Goal: Find specific page/section: Find specific page/section

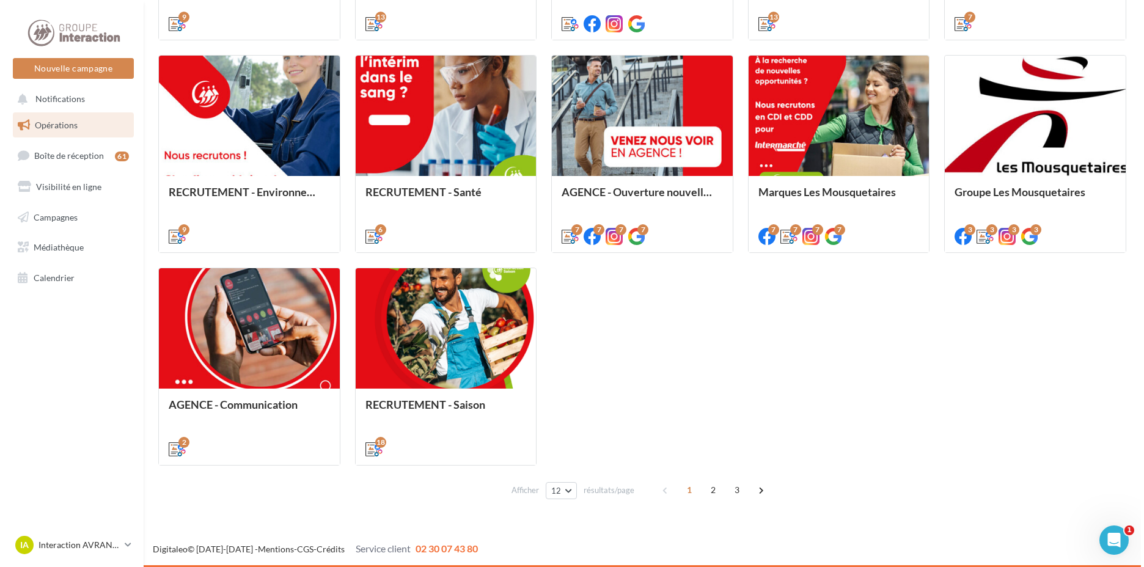
scroll to position [485, 0]
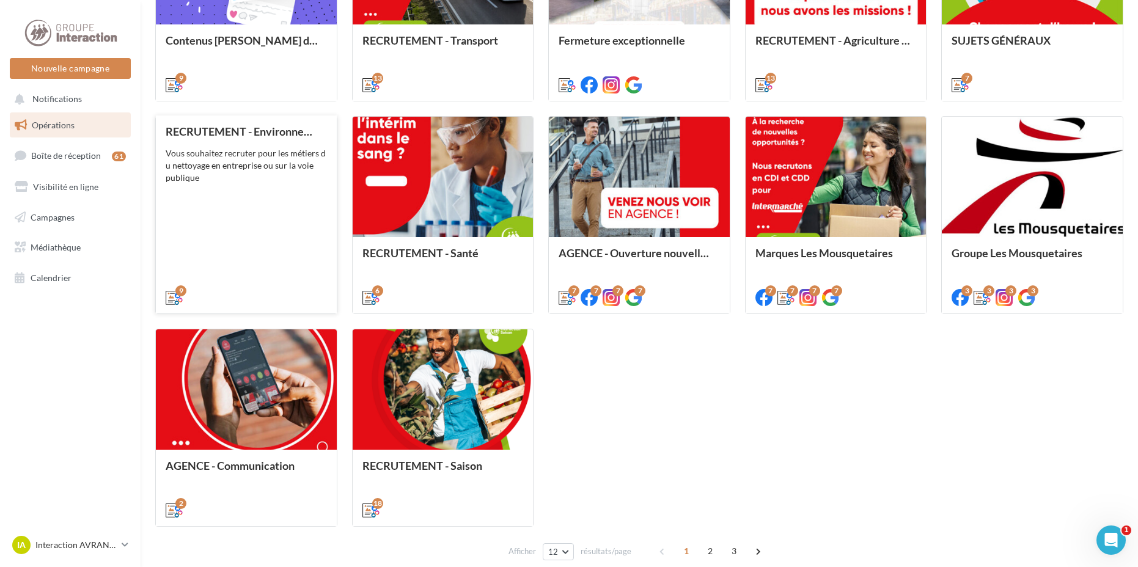
click at [240, 159] on div "Vous souhaitez recruter pour les métiers d u nettoyage en entreprise ou sur la …" at bounding box center [246, 165] width 161 height 37
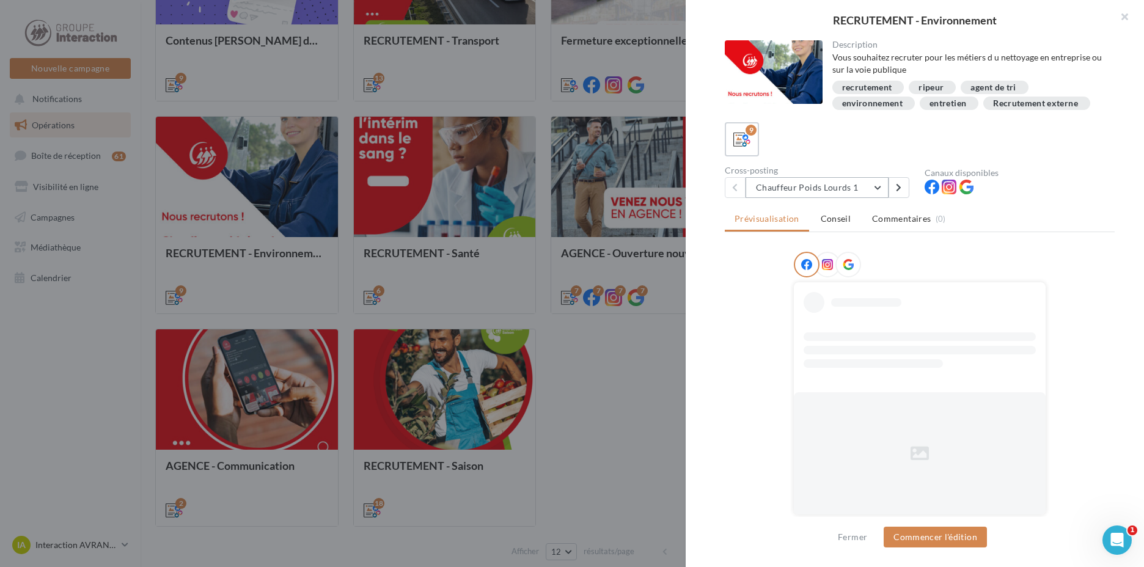
click at [834, 191] on button "Chauffeur Poids Lourds 1" at bounding box center [816, 187] width 143 height 21
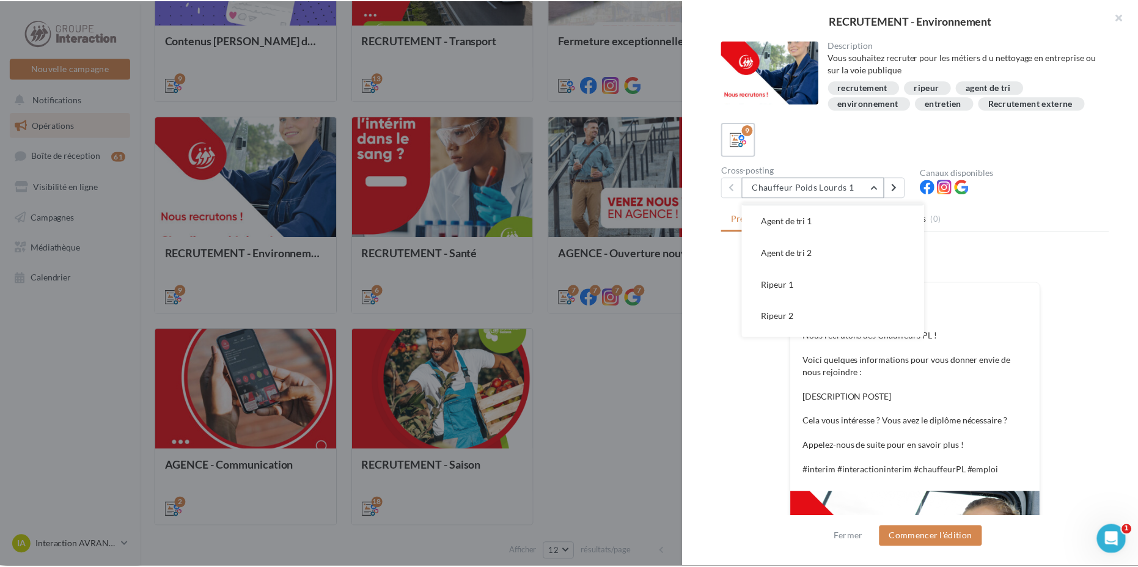
scroll to position [152, 0]
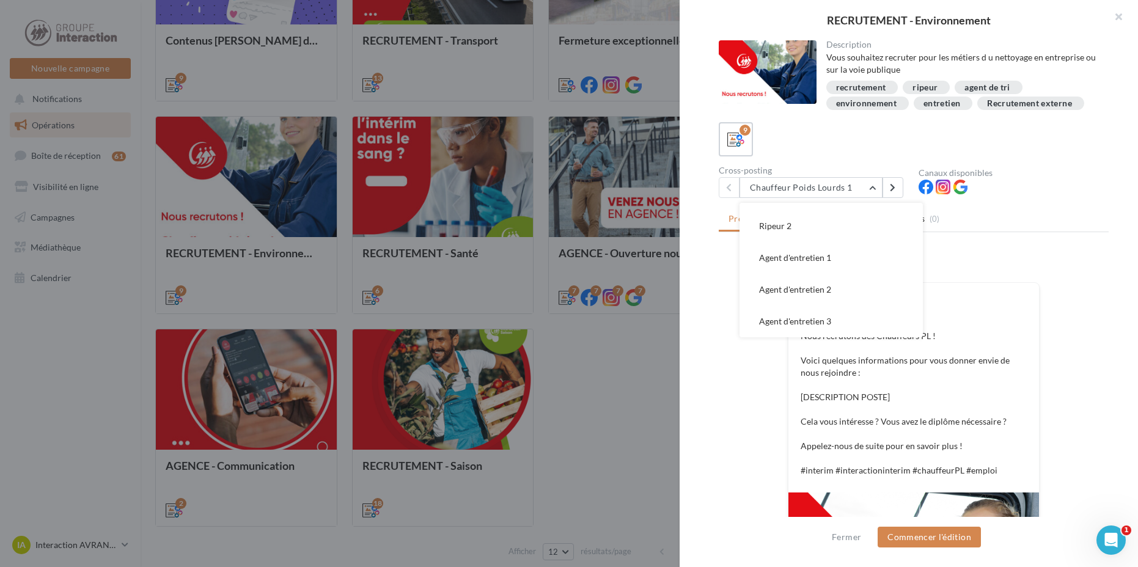
click at [577, 363] on div at bounding box center [569, 283] width 1138 height 567
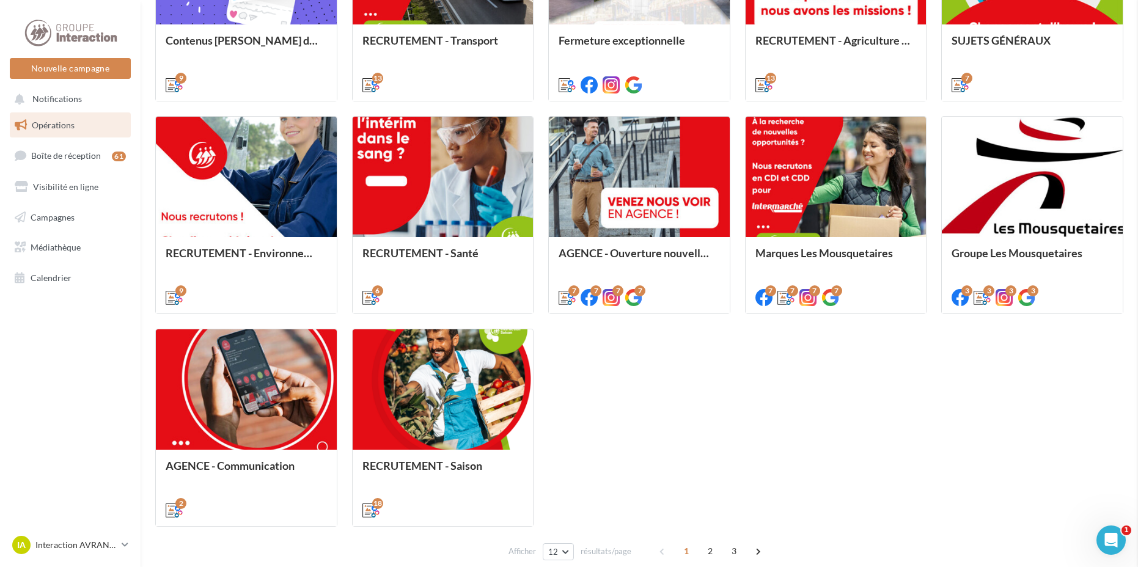
scroll to position [546, 0]
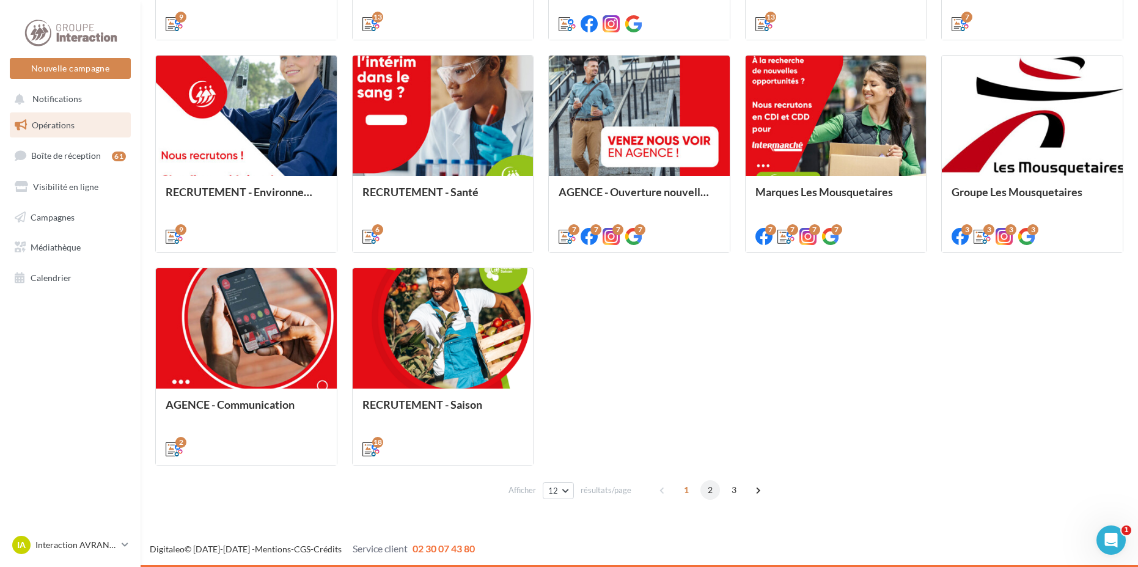
click at [711, 486] on span "2" at bounding box center [710, 490] width 20 height 20
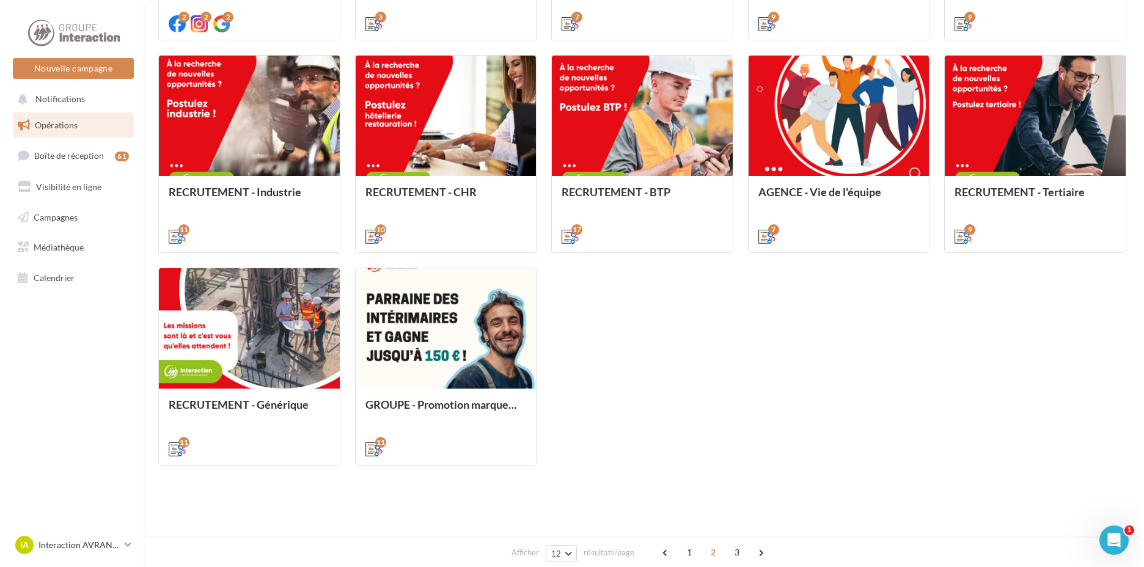
scroll to position [340, 0]
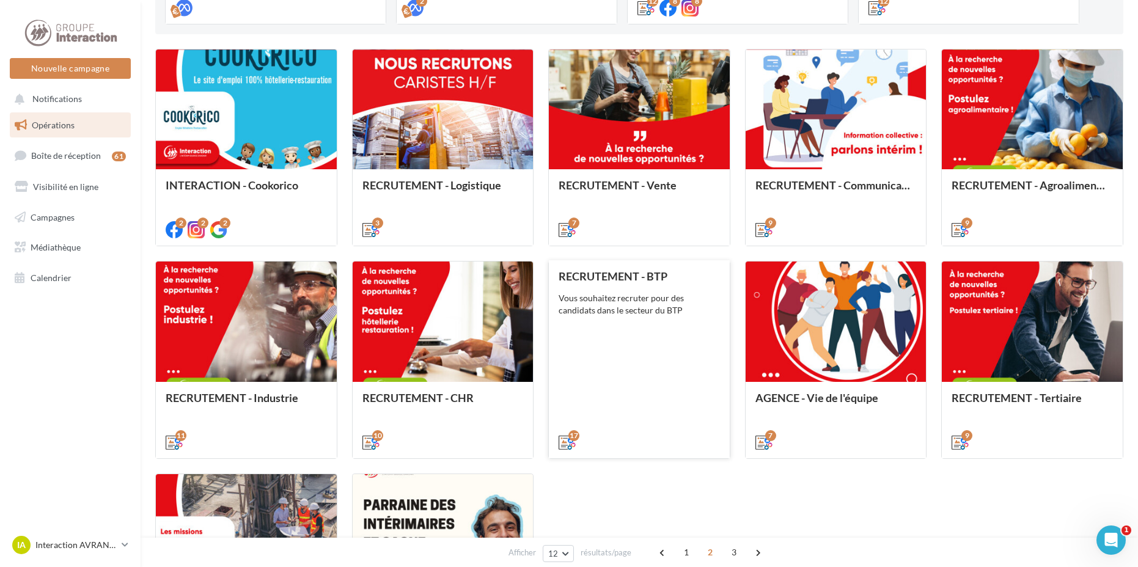
click at [673, 302] on div "Vous souhaitez recruter pour des candidats dans le secteur du BTP" at bounding box center [638, 304] width 161 height 24
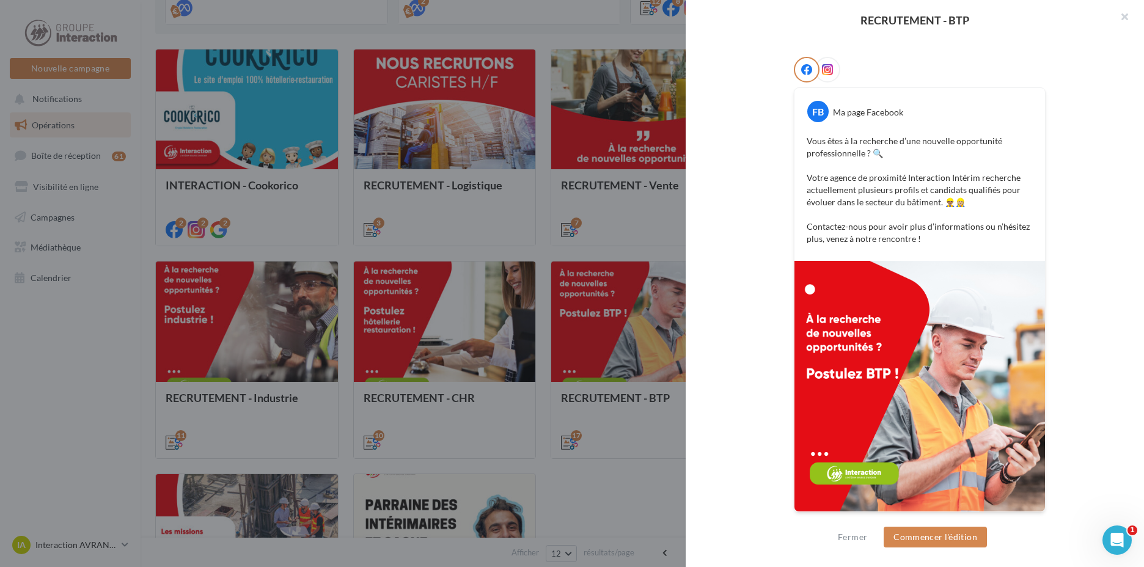
scroll to position [169, 0]
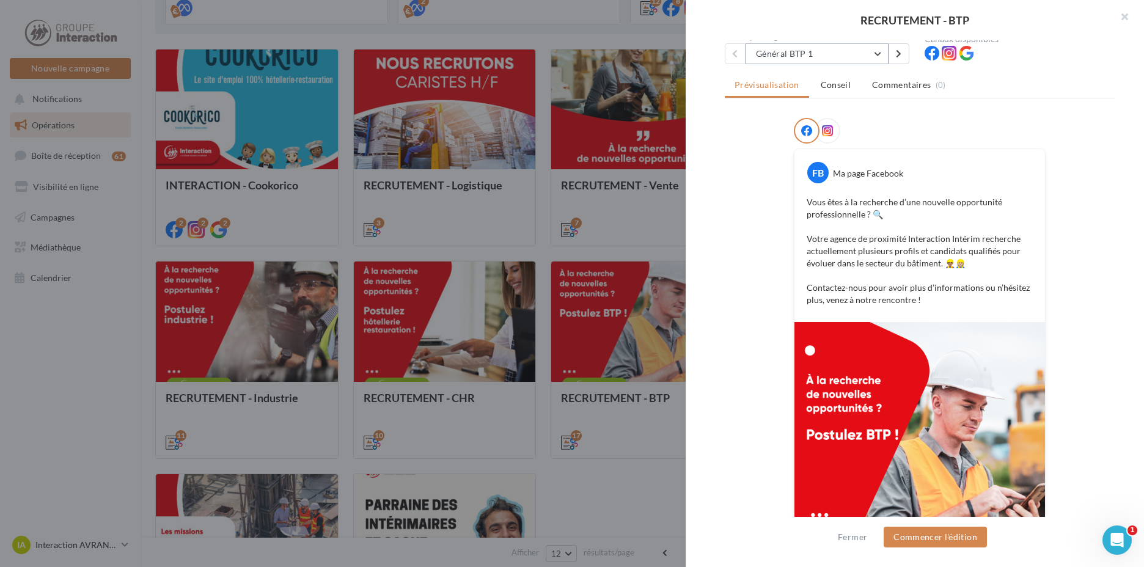
click at [810, 51] on button "Général BTP 1" at bounding box center [816, 53] width 143 height 21
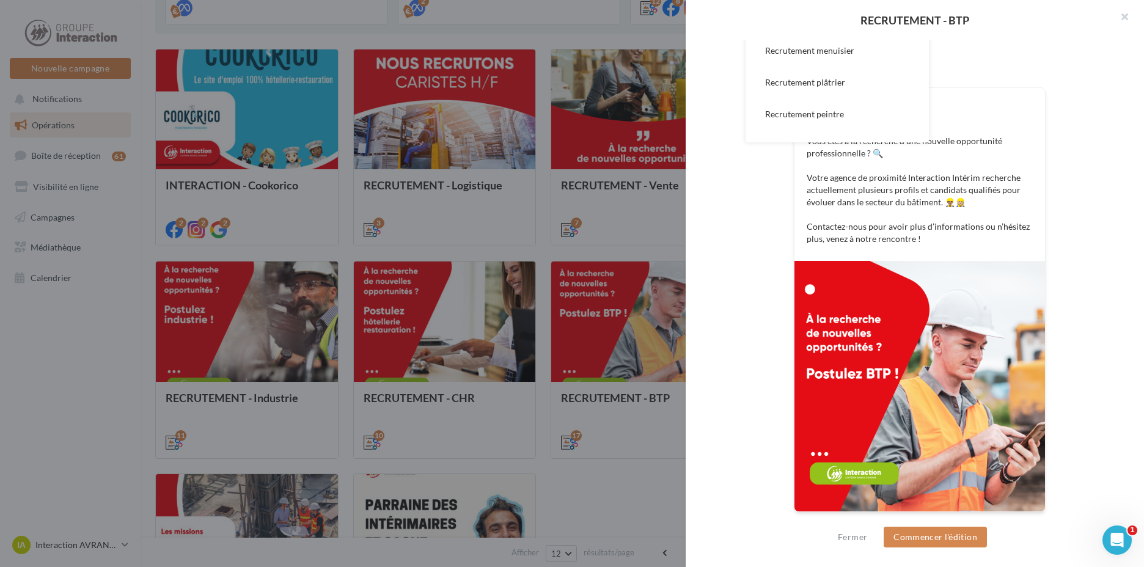
scroll to position [161, 0]
click at [797, 100] on button "Recrutement plombier 1" at bounding box center [836, 85] width 183 height 32
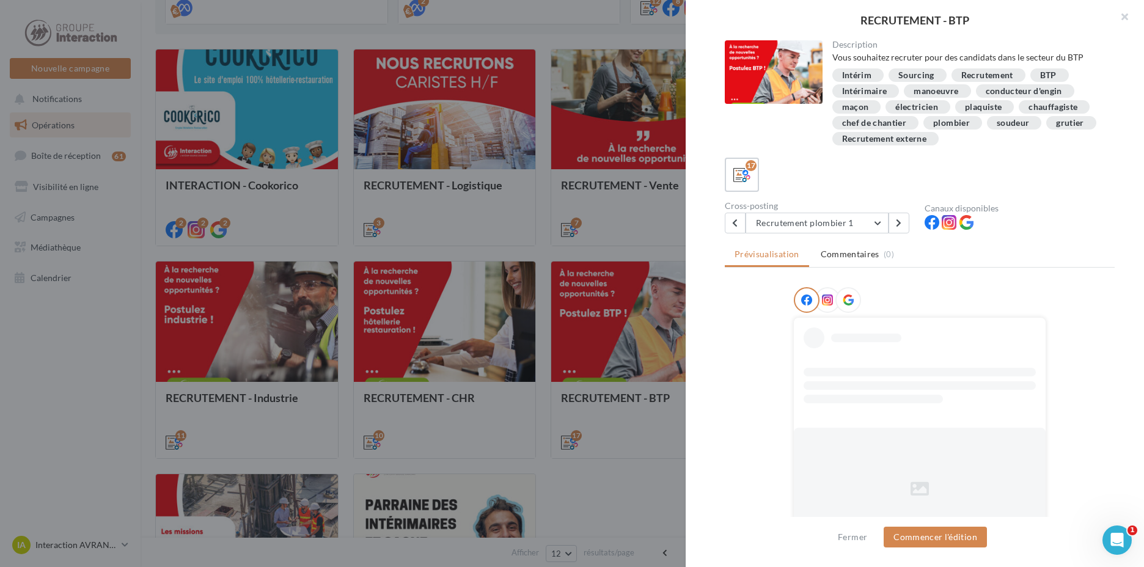
click at [808, 242] on div "Description Vous souhaitez recruter pour des candidats dans le secteur du BTP I…" at bounding box center [920, 284] width 468 height 488
click at [802, 219] on button "Recrutement plombier 1" at bounding box center [816, 223] width 143 height 21
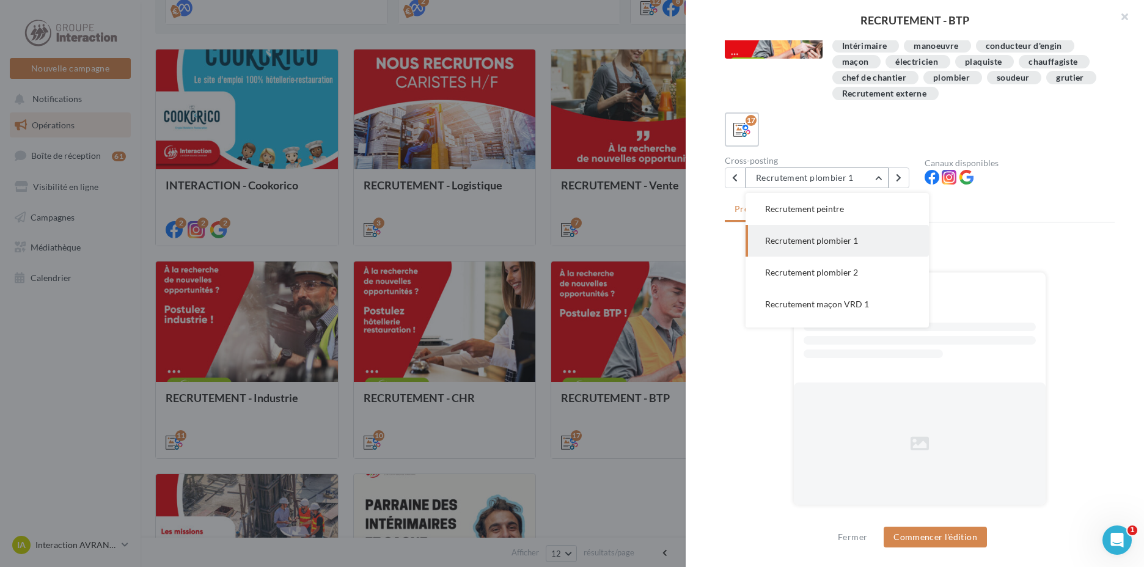
scroll to position [252, 0]
click at [808, 247] on span "Recrutement maçon VRD 1" at bounding box center [817, 243] width 104 height 10
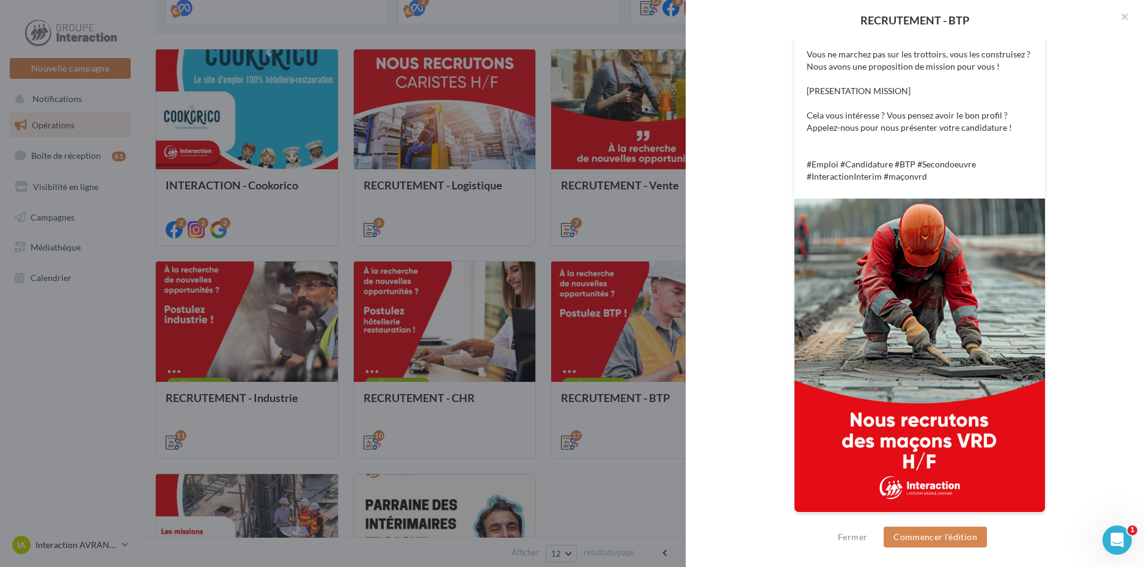
scroll to position [0, 0]
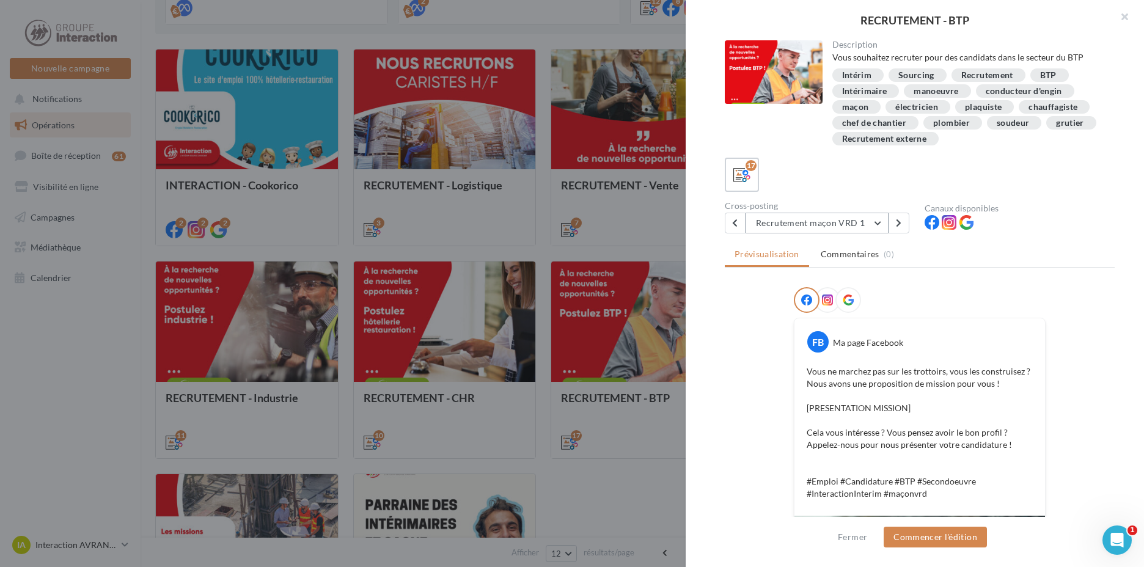
click at [795, 229] on button "Recrutement maçon VRD 1" at bounding box center [816, 223] width 143 height 21
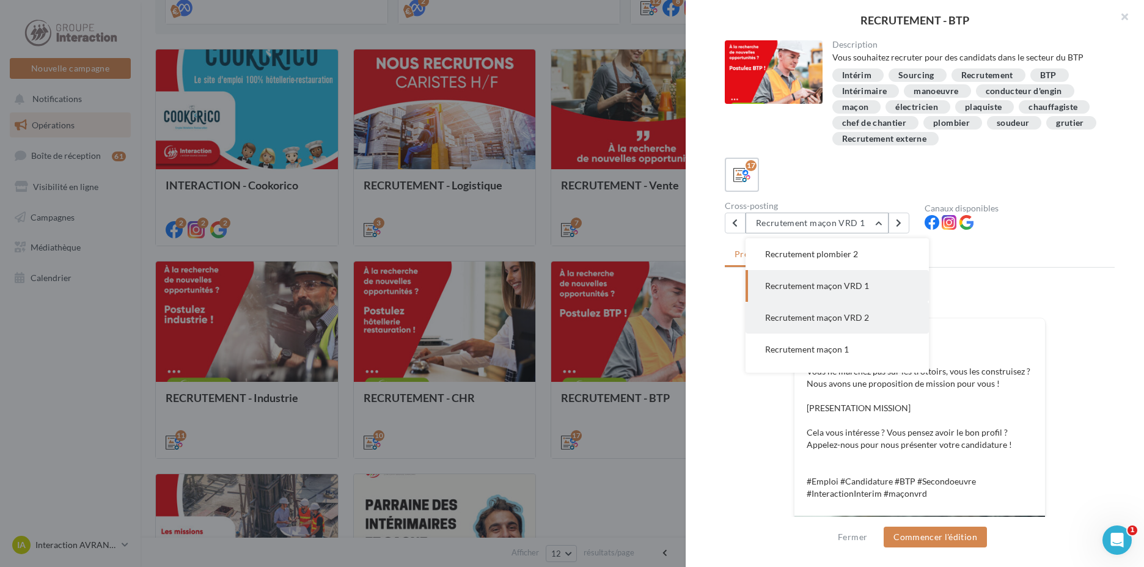
scroll to position [315, 0]
click at [819, 282] on button "Recrutement maçon 1" at bounding box center [836, 289] width 183 height 32
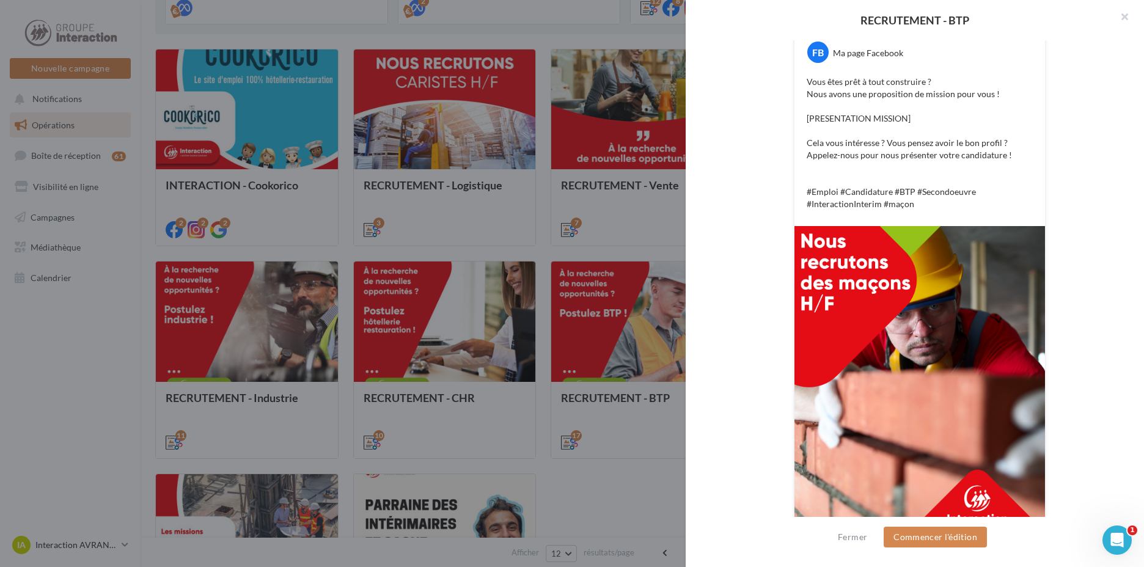
scroll to position [106, 0]
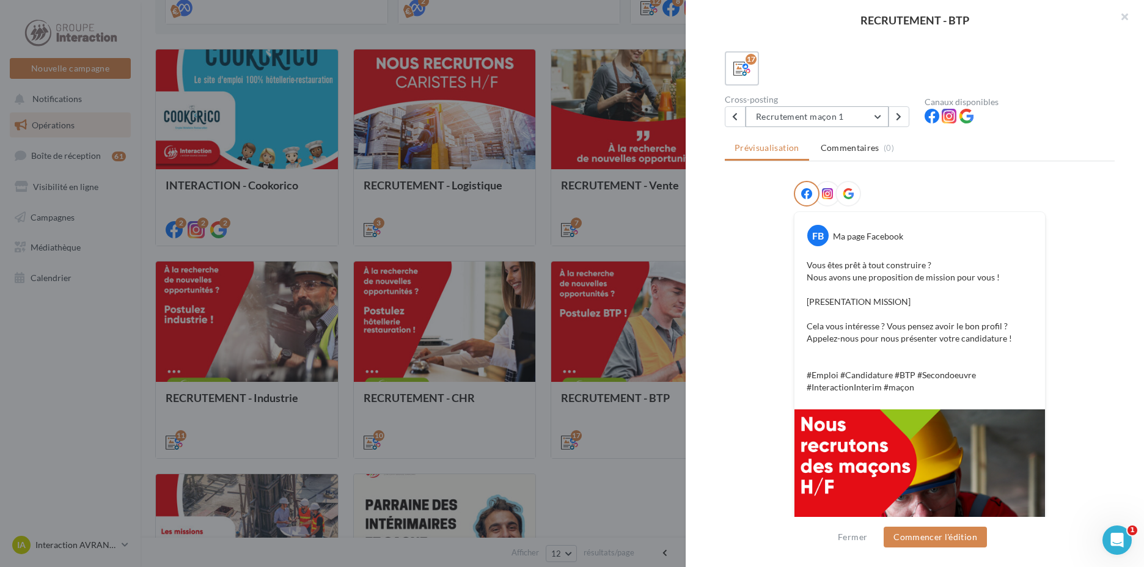
click at [811, 115] on button "Recrutement maçon 1" at bounding box center [816, 116] width 143 height 21
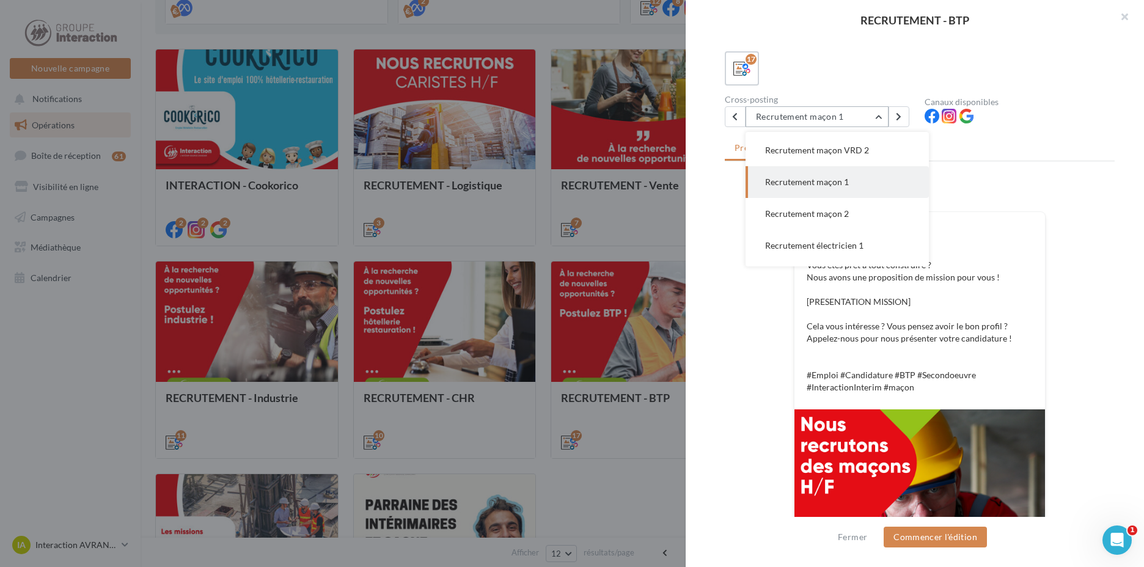
scroll to position [318, 0]
click at [808, 207] on span "Recrutement maçon 2" at bounding box center [807, 211] width 84 height 10
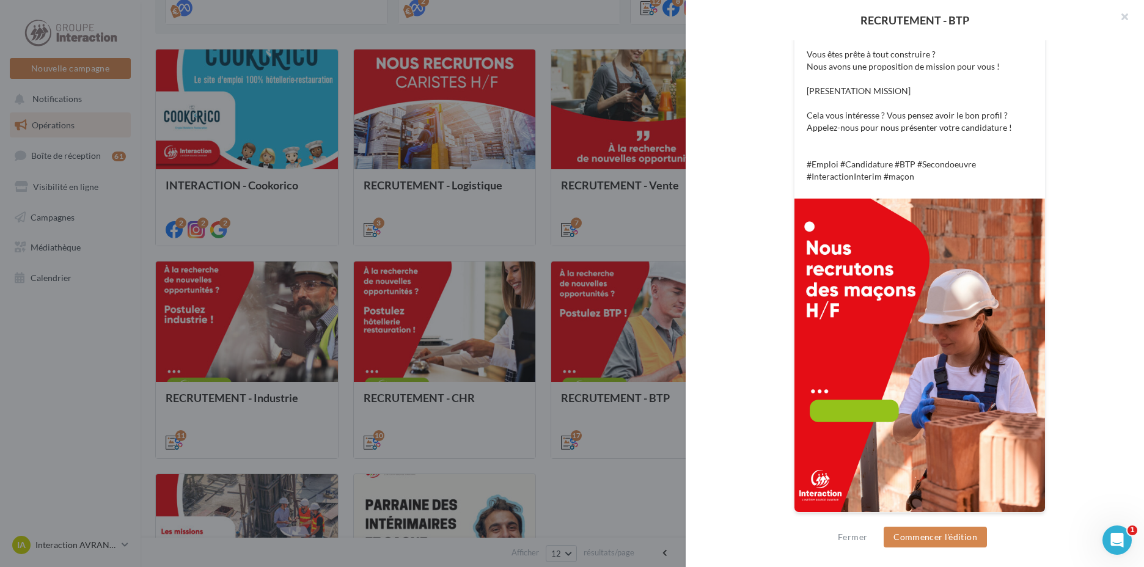
scroll to position [12, 0]
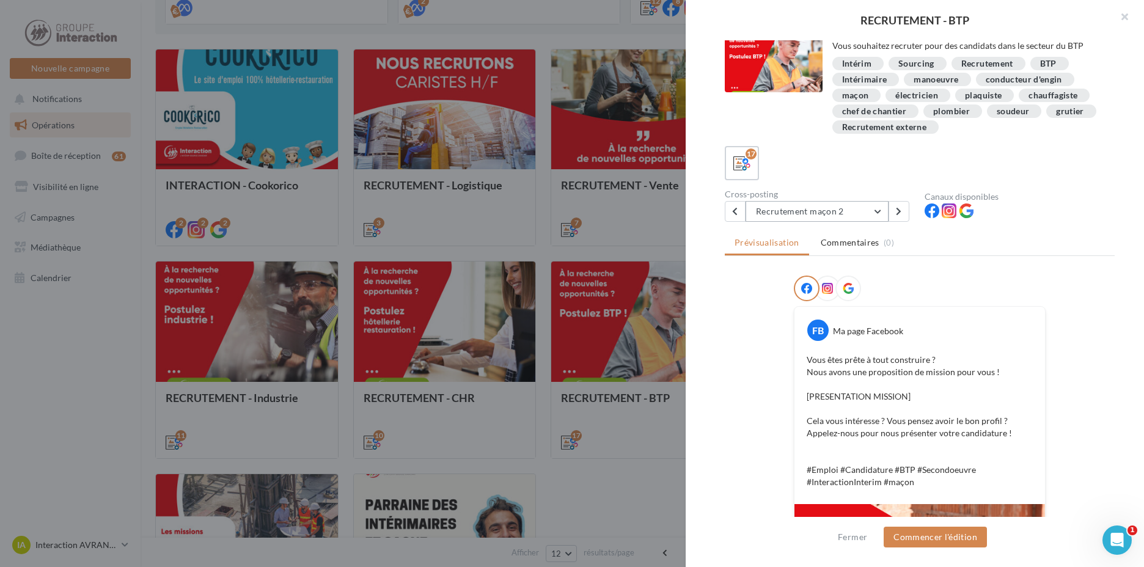
click at [775, 215] on button "Recrutement maçon 2" at bounding box center [816, 211] width 143 height 21
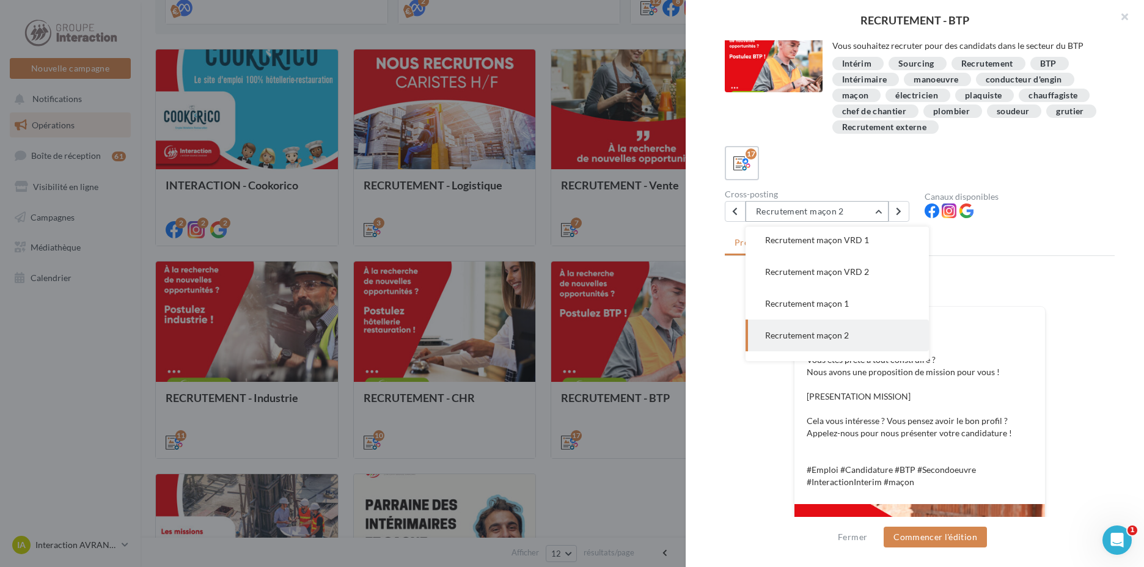
scroll to position [227, 0]
click at [831, 249] on button "Recrutement plombier 1" at bounding box center [836, 238] width 183 height 32
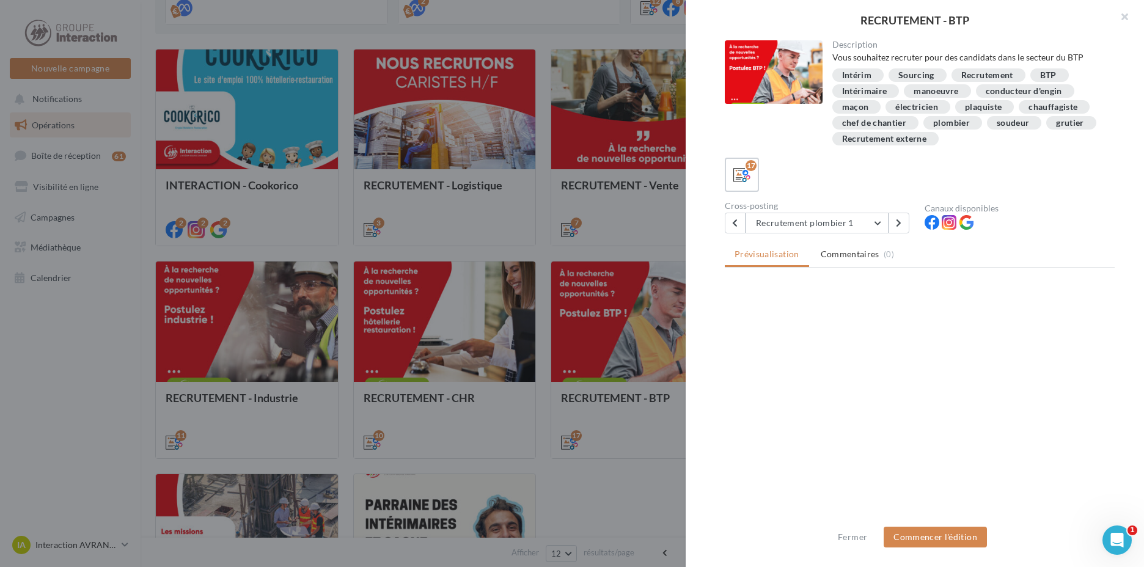
scroll to position [0, 0]
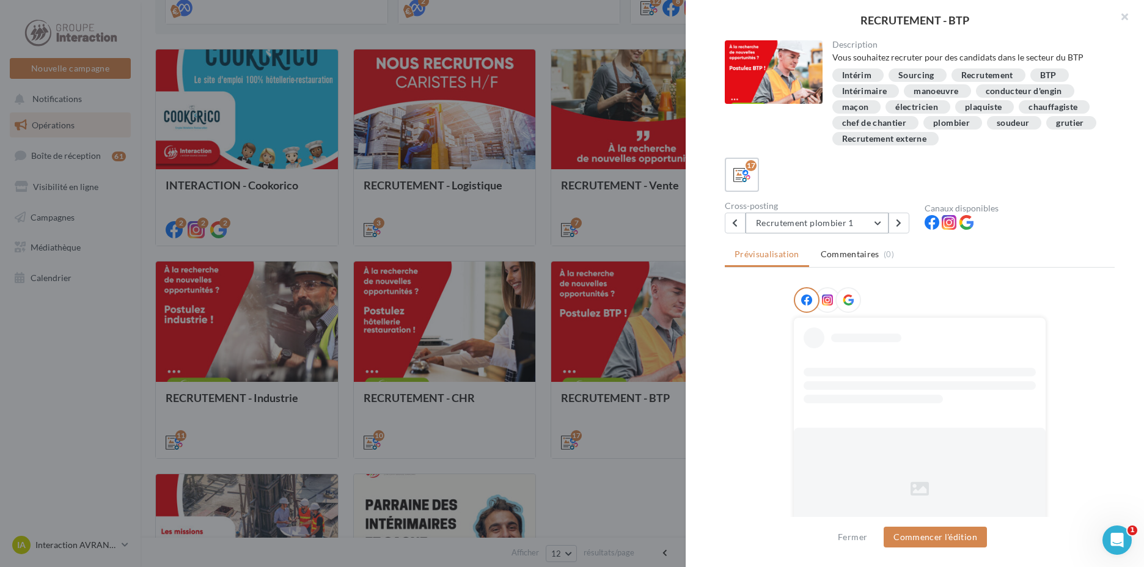
click at [815, 222] on button "Recrutement plombier 1" at bounding box center [816, 223] width 143 height 21
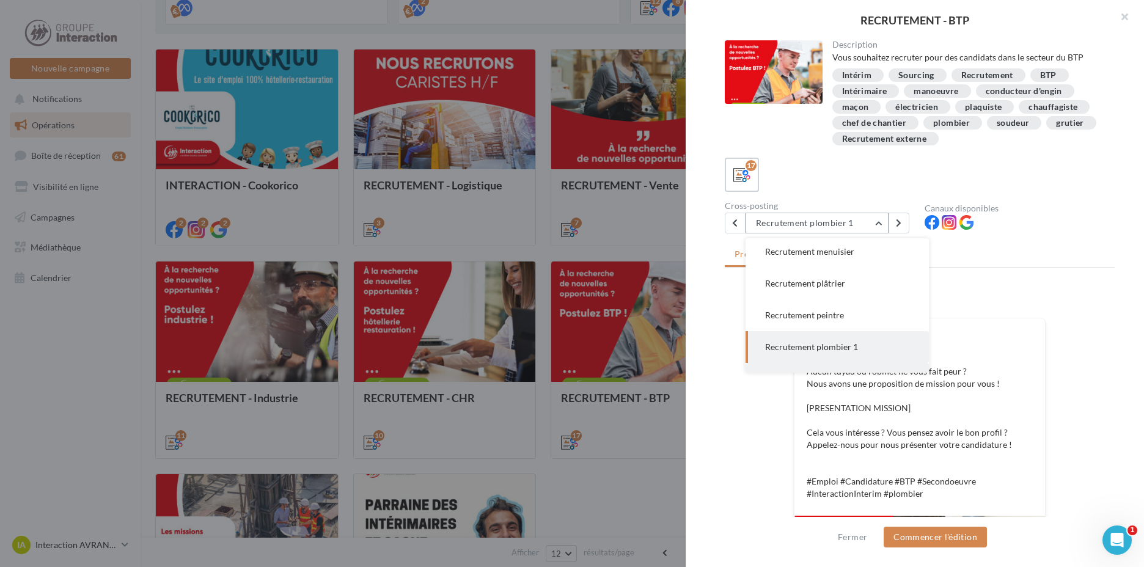
scroll to position [191, 0]
click at [825, 344] on span "Recrutement maçon VRD 1" at bounding box center [817, 349] width 104 height 10
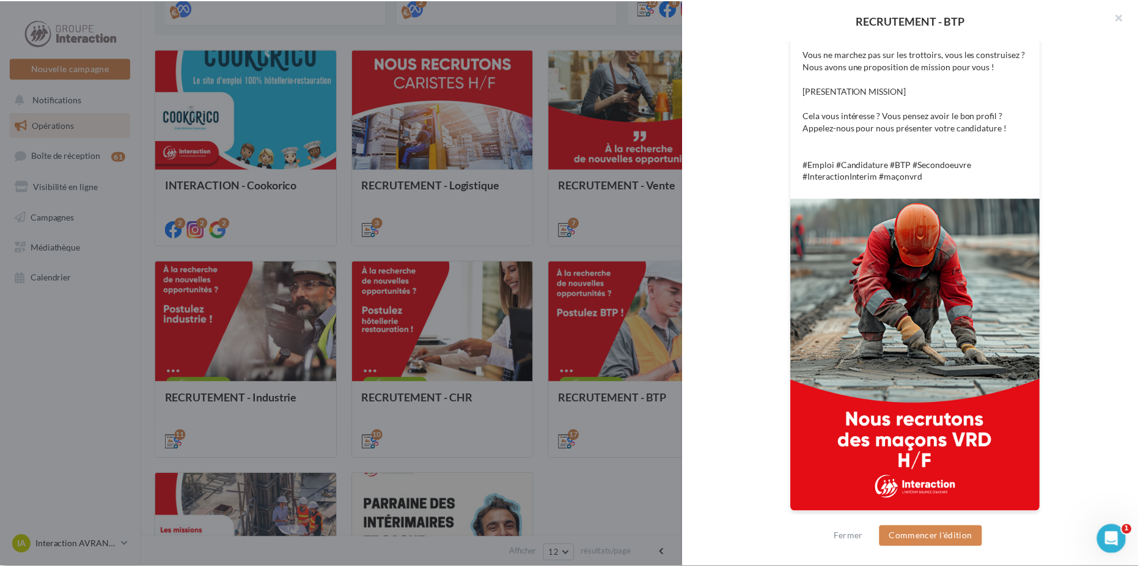
scroll to position [195, 0]
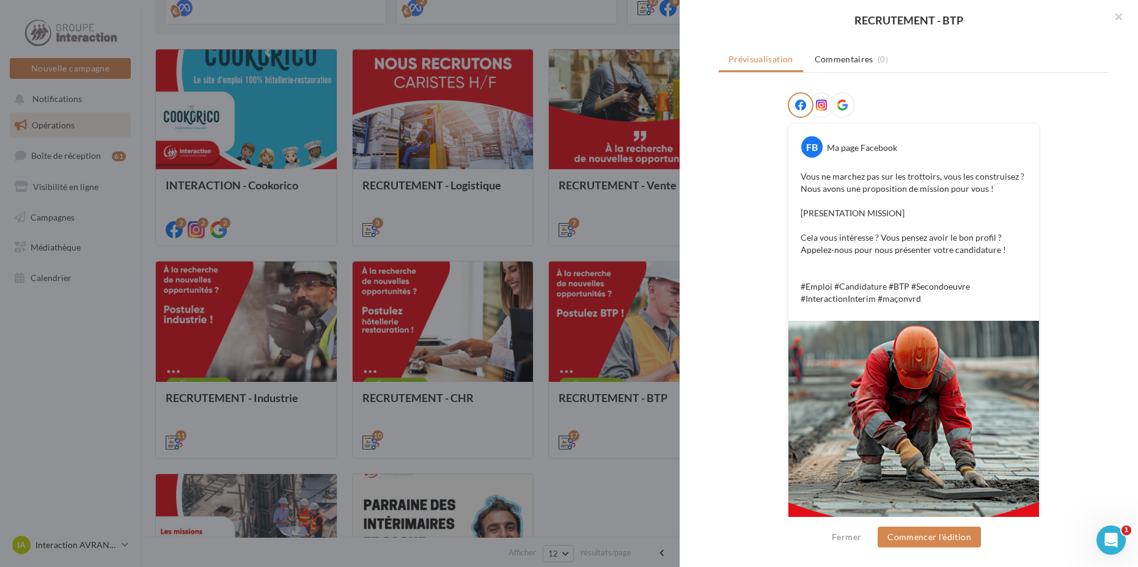
click at [654, 257] on div at bounding box center [569, 283] width 1138 height 567
